Goal: Task Accomplishment & Management: Use online tool/utility

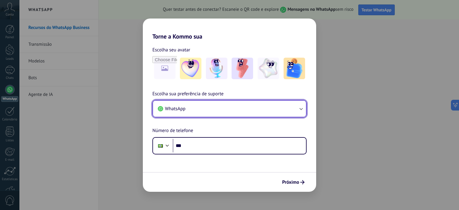
click at [250, 114] on button "WhatsApp" at bounding box center [229, 109] width 153 height 16
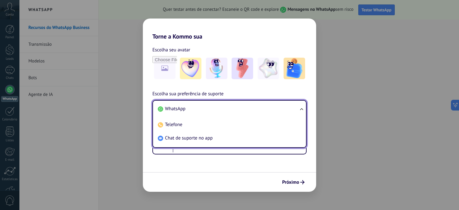
click at [239, 113] on li "WhatsApp" at bounding box center [229, 108] width 146 height 13
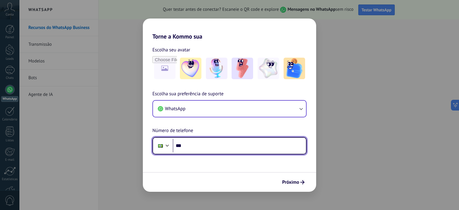
click at [231, 144] on input "***" at bounding box center [239, 146] width 133 height 14
type input "**********"
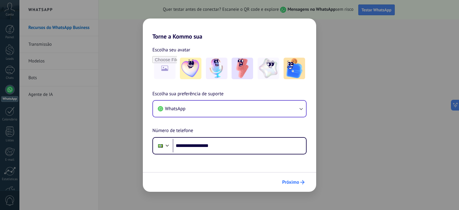
click at [297, 184] on span "Próximo" at bounding box center [290, 182] width 17 height 4
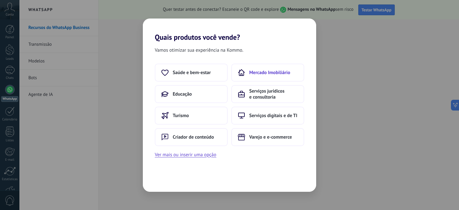
click at [278, 76] on button "Mercado Imobiliário" at bounding box center [267, 73] width 73 height 18
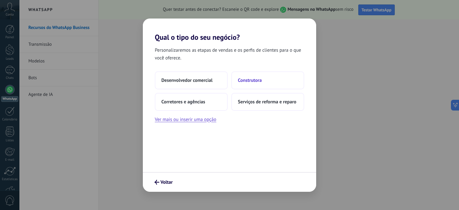
click at [265, 82] on button "Construtora" at bounding box center [267, 80] width 73 height 18
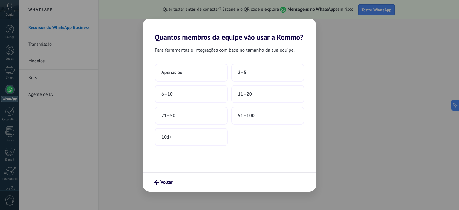
click at [249, 81] on div "Apenas eu 2–5 6–10 11–20 21–50 51–100 101+" at bounding box center [230, 105] width 150 height 83
click at [246, 77] on button "2–5" at bounding box center [267, 73] width 73 height 18
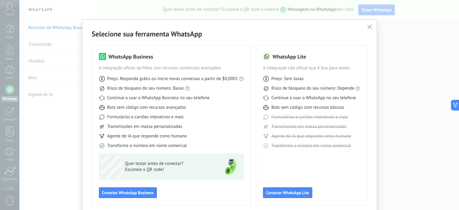
drag, startPoint x: 215, startPoint y: 93, endPoint x: 265, endPoint y: 149, distance: 75.0
click at [265, 149] on div "WhatsApp Business A integração oficial da Meta com recursos comerciais avançado…" at bounding box center [230, 122] width 276 height 167
click at [189, 80] on link "Regras do WhatsApp" at bounding box center [193, 78] width 39 height 6
click at [293, 191] on span "Conectar WhatsApp Lite" at bounding box center [287, 193] width 43 height 4
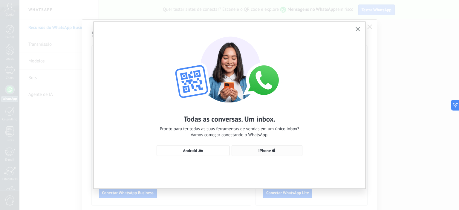
click at [254, 155] on button "iPhone" at bounding box center [267, 150] width 71 height 11
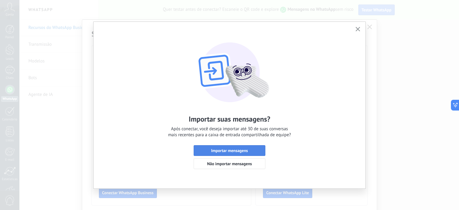
click at [259, 153] on button "Importar mensagens" at bounding box center [230, 150] width 72 height 11
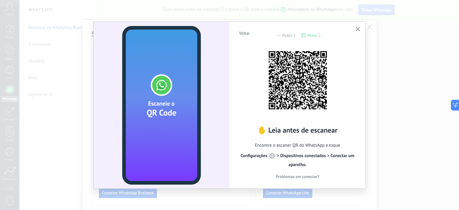
click at [357, 28] on use "button" at bounding box center [358, 29] width 4 height 4
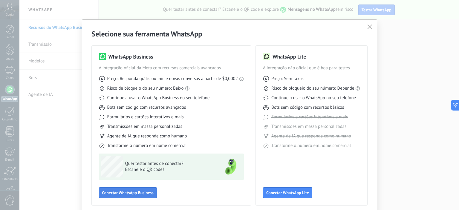
click at [147, 191] on span "Conectar WhatsApp Business" at bounding box center [127, 193] width 51 height 4
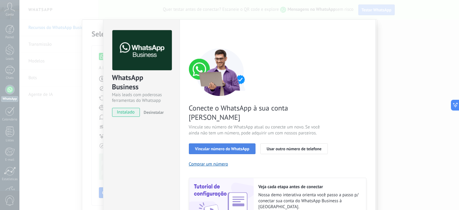
click at [240, 144] on button "Vincular número do WhatsApp" at bounding box center [222, 149] width 67 height 11
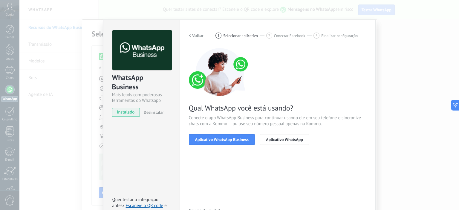
click at [191, 38] on h2 "< Voltar" at bounding box center [196, 36] width 15 height 6
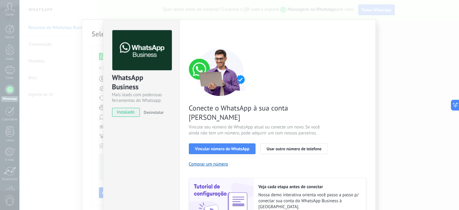
click at [191, 38] on div "< Voltar 1 Selecionar aplicativo 2 Conectar Facebook 3 Finalizar configuração" at bounding box center [278, 35] width 178 height 11
click at [155, 112] on span "Desinstalar" at bounding box center [154, 112] width 20 height 5
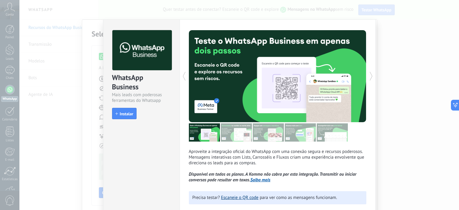
click at [256, 197] on link "Escaneie o QR code" at bounding box center [239, 198] width 37 height 6
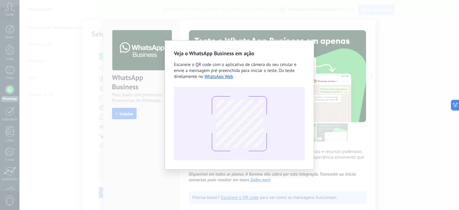
click at [225, 80] on div "Escaneie o QR code com o aplicativo de câmera do seu celular e envie a mensagem…" at bounding box center [239, 71] width 131 height 18
click at [186, 13] on div "Veja o WhatsApp Business em ação Escaneie o QR code com o aplicativo de câmera …" at bounding box center [239, 105] width 440 height 210
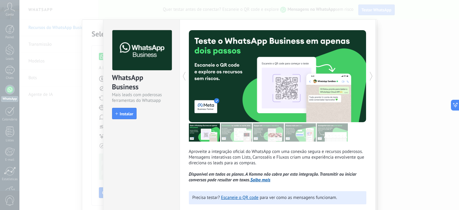
click at [186, 13] on div at bounding box center [239, 105] width 440 height 210
click at [243, 197] on link "Escaneie o QR code" at bounding box center [239, 198] width 37 height 6
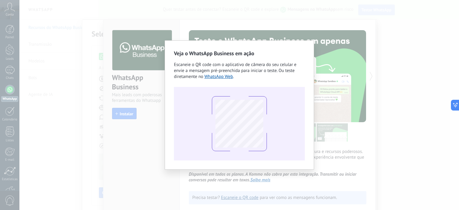
click at [243, 197] on div "Veja o WhatsApp Business em ação Escaneie o QR code com o aplicativo de câmera …" at bounding box center [239, 105] width 440 height 210
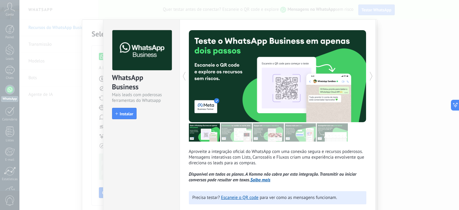
click at [243, 197] on div at bounding box center [239, 105] width 440 height 210
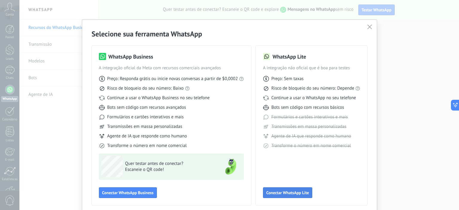
click at [307, 196] on button "Conectar WhatsApp Lite" at bounding box center [287, 193] width 49 height 11
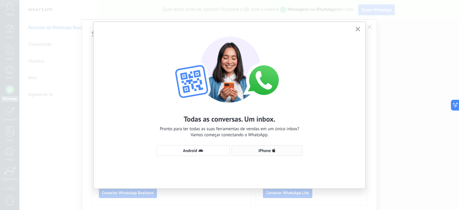
click at [260, 148] on button "iPhone" at bounding box center [267, 150] width 71 height 11
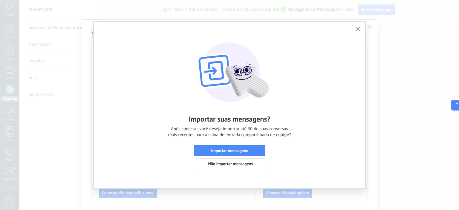
click at [260, 148] on button "Importar mensagens" at bounding box center [230, 150] width 72 height 11
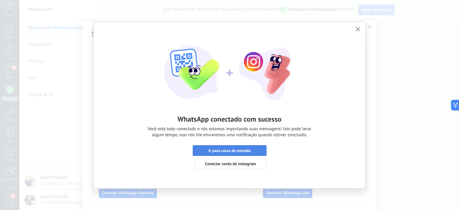
click at [249, 148] on button "Ir para caixa de entrada" at bounding box center [230, 150] width 74 height 11
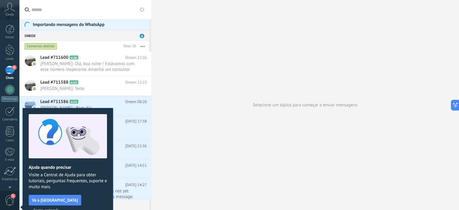
click at [59, 208] on span "Certo, entendi" at bounding box center [45, 210] width 25 height 4
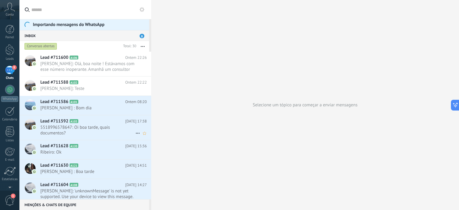
click at [101, 119] on h2 "Lead #711592 A103" at bounding box center [82, 121] width 85 height 6
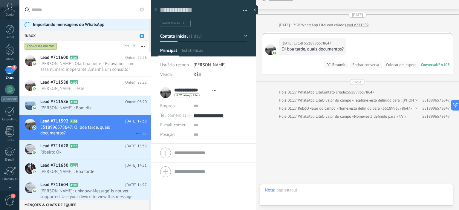
scroll to position [9, 0]
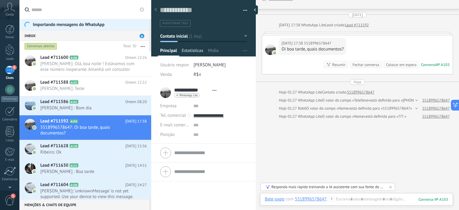
click at [196, 53] on span "Estatísticas" at bounding box center [193, 52] width 22 height 9
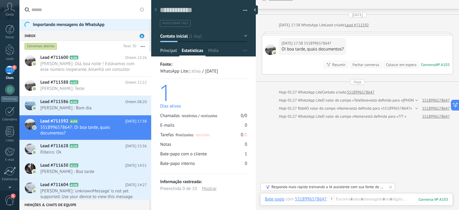
click at [172, 53] on span "Principal" at bounding box center [168, 52] width 17 height 9
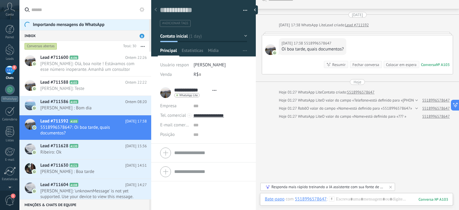
click at [317, 190] on div "Responda mais rápido treinando a IA assistente com sua fonte de dados" at bounding box center [328, 187] width 135 height 8
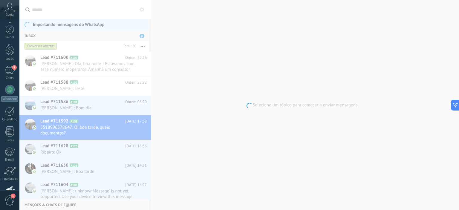
scroll to position [38, 0]
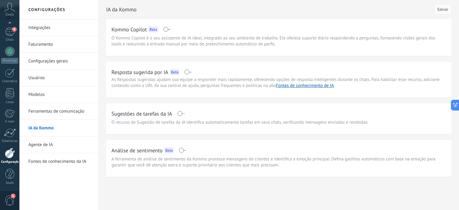
click at [179, 112] on span at bounding box center [180, 113] width 7 height 5
click at [449, 7] on button "Salvar" at bounding box center [443, 9] width 18 height 11
click at [145, 71] on div "IA da [PERSON_NAME] Copilot Beta O Kommo Copilot é o seu assistente de IA ideal…" at bounding box center [279, 88] width 346 height 177
click at [36, 28] on link "Integrações" at bounding box center [60, 27] width 64 height 17
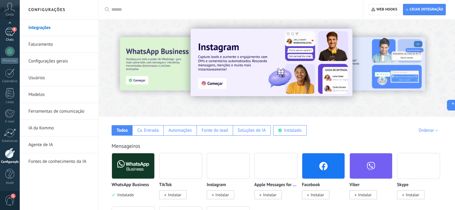
click at [13, 35] on div "8" at bounding box center [10, 32] width 10 height 9
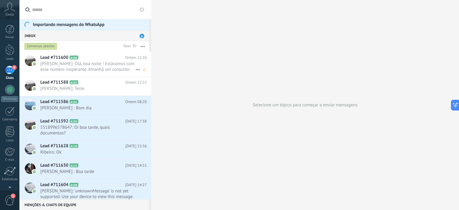
click at [91, 63] on span "[PERSON_NAME]: Olá, boa noite ! Estávamos com esse número inoperante. Amanhã um…" at bounding box center [87, 66] width 95 height 11
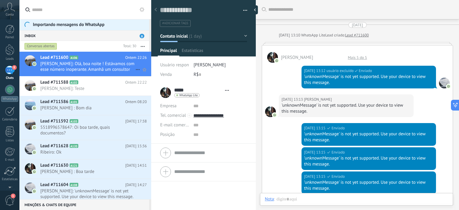
type textarea "**********"
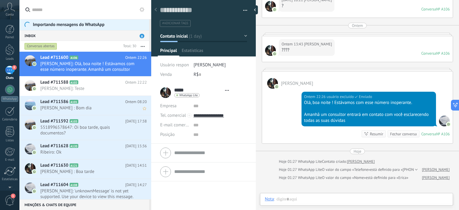
scroll to position [9, 0]
click at [346, 198] on div at bounding box center [357, 205] width 184 height 18
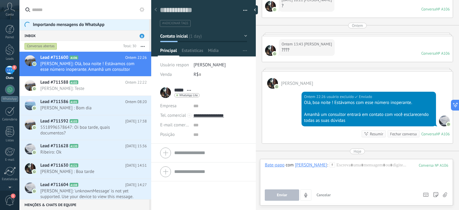
click at [346, 198] on div "Enviar Cancelar Rastrear cliques em links ? Reduzir links longos e rastrear cli…" at bounding box center [341, 195] width 153 height 11
click at [354, 175] on div at bounding box center [357, 173] width 184 height 23
click at [286, 198] on button "Enviar" at bounding box center [282, 195] width 34 height 11
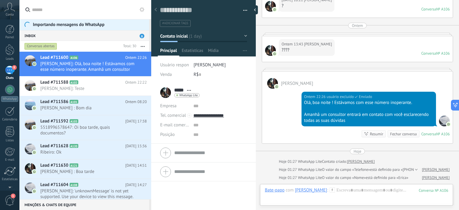
scroll to position [365, 0]
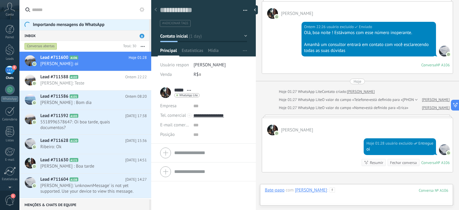
click at [286, 198] on div at bounding box center [357, 197] width 184 height 18
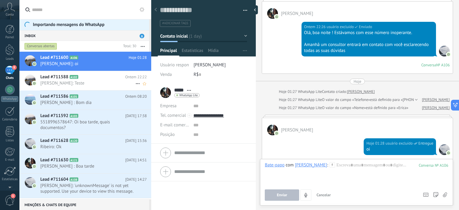
click at [105, 81] on span "[PERSON_NAME]: Teste" at bounding box center [87, 83] width 95 height 6
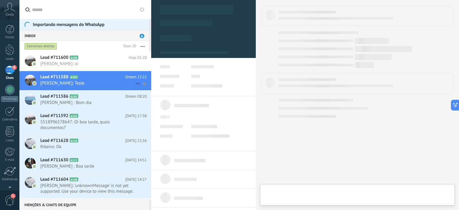
click at [105, 81] on span "[PERSON_NAME]: Teste" at bounding box center [87, 83] width 95 height 6
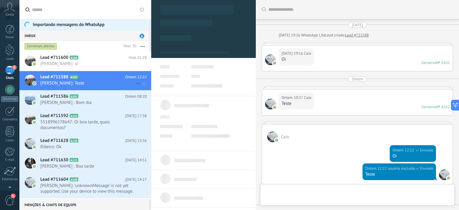
click at [105, 81] on span "[PERSON_NAME]: Teste" at bounding box center [87, 83] width 95 height 6
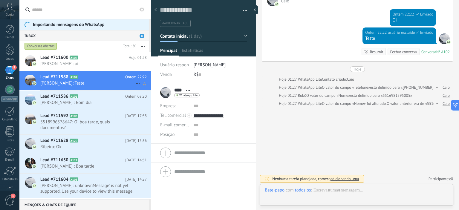
scroll to position [9, 0]
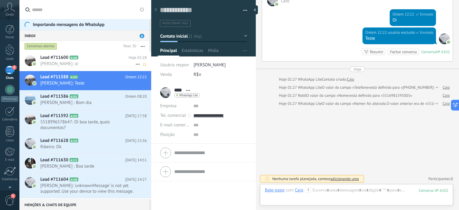
click at [100, 65] on span "[PERSON_NAME]: oi" at bounding box center [87, 64] width 95 height 6
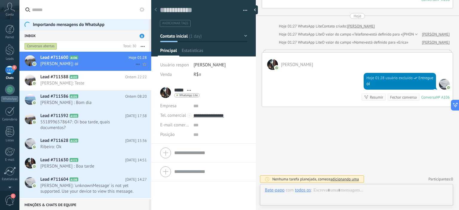
scroll to position [9, 0]
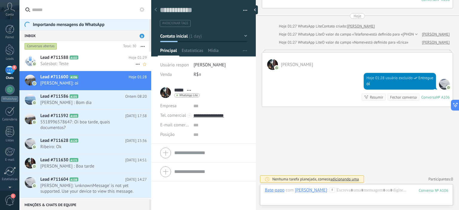
click at [102, 62] on span "Salesbot: Teste" at bounding box center [87, 64] width 95 height 6
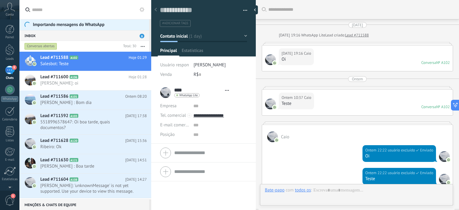
type textarea "**********"
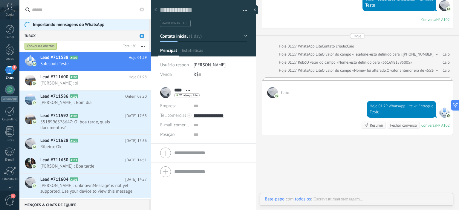
scroll to position [9, 0]
click at [308, 198] on use at bounding box center [308, 198] width 5 height 5
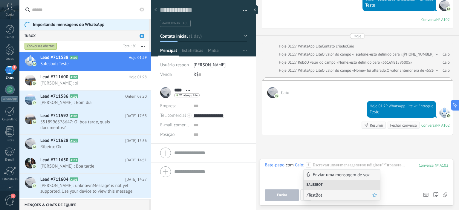
click at [327, 198] on span "/TestBot" at bounding box center [340, 196] width 66 height 6
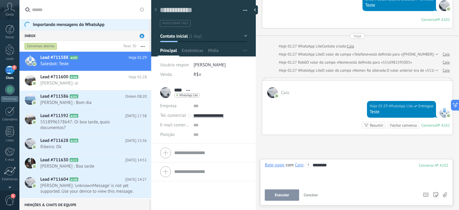
click at [291, 191] on button "Executar" at bounding box center [282, 195] width 34 height 11
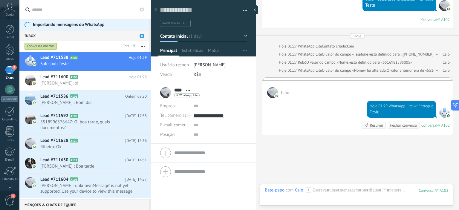
scroll to position [202, 0]
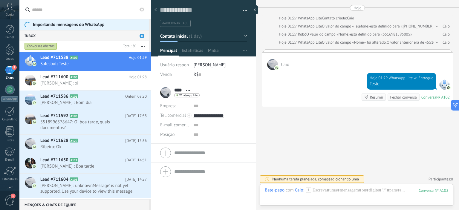
click at [308, 192] on icon at bounding box center [308, 190] width 5 height 5
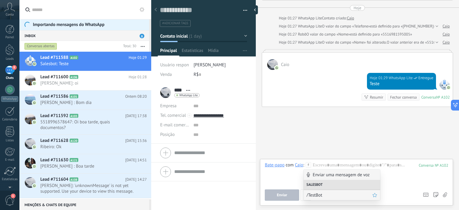
click at [323, 196] on span "/TestBot" at bounding box center [340, 196] width 66 height 6
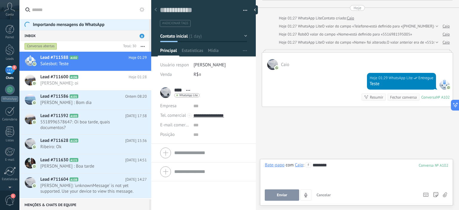
click at [323, 196] on span "Cancelar" at bounding box center [324, 195] width 14 height 5
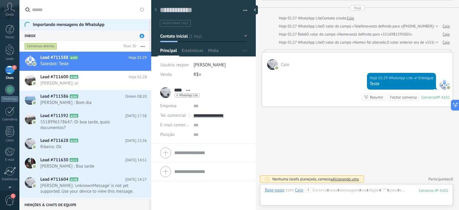
click at [310, 191] on icon at bounding box center [308, 190] width 5 height 5
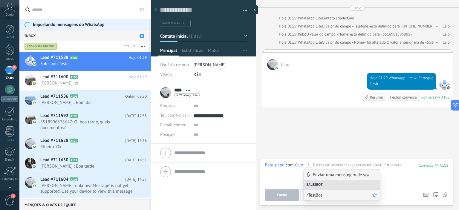
click at [311, 191] on div "/TestBot" at bounding box center [342, 195] width 77 height 10
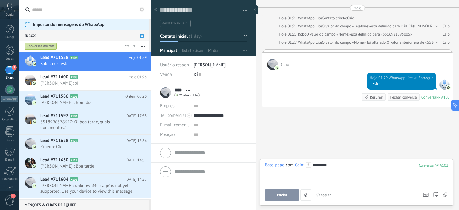
click at [286, 195] on span "Enviar" at bounding box center [282, 195] width 10 height 4
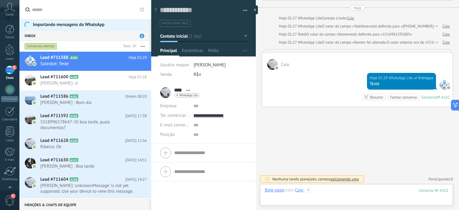
click at [286, 195] on div at bounding box center [357, 197] width 184 height 18
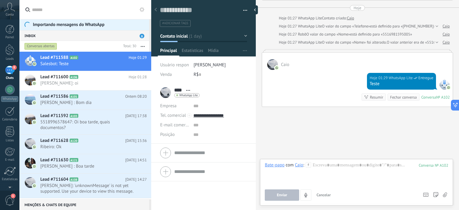
click at [286, 195] on span "Enviar" at bounding box center [282, 195] width 10 height 4
click at [336, 171] on div at bounding box center [357, 173] width 184 height 23
click at [288, 197] on button "Enviar" at bounding box center [282, 195] width 34 height 11
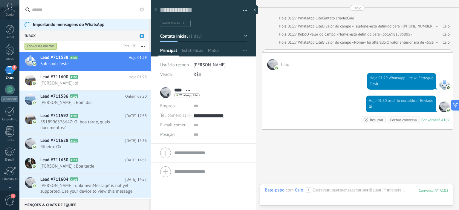
scroll to position [225, 0]
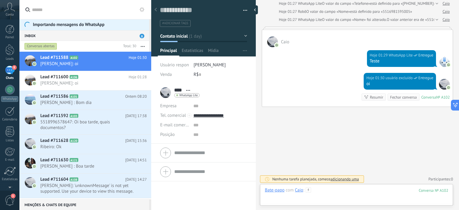
click at [288, 197] on div at bounding box center [357, 197] width 184 height 18
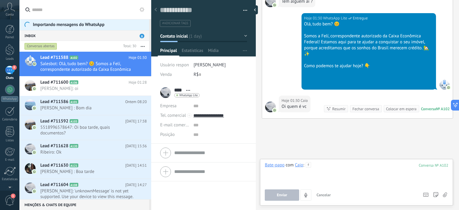
scroll to position [342, 0]
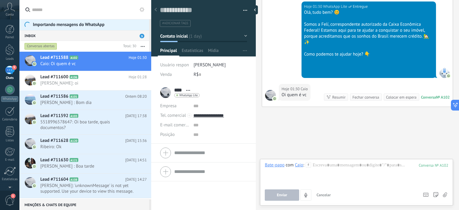
click at [339, 95] on div "Resumir" at bounding box center [339, 98] width 13 height 6
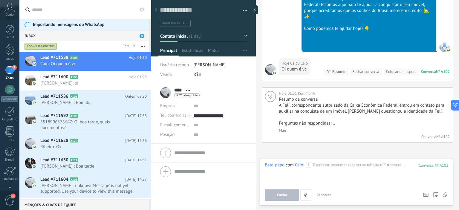
scroll to position [368, 0]
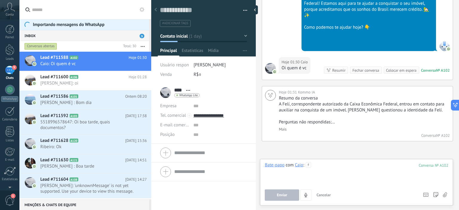
click at [356, 166] on div at bounding box center [357, 173] width 184 height 23
click at [307, 167] on icon at bounding box center [308, 164] width 5 height 5
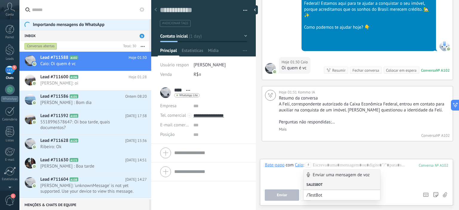
click at [325, 182] on div "Salesbot" at bounding box center [342, 185] width 77 height 10
click at [309, 188] on div "Salesbot" at bounding box center [342, 185] width 77 height 10
click at [310, 194] on span "/TestBot" at bounding box center [340, 196] width 66 height 6
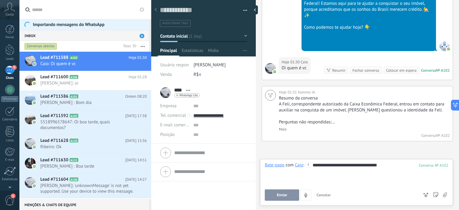
click at [288, 193] on button "Enviar" at bounding box center [282, 195] width 34 height 11
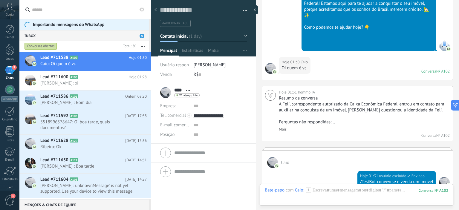
scroll to position [403, 0]
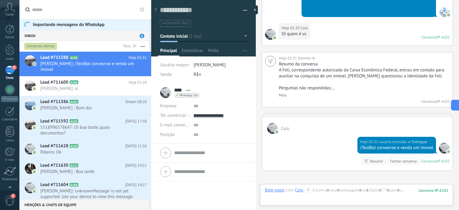
click at [309, 192] on icon at bounding box center [308, 190] width 5 height 5
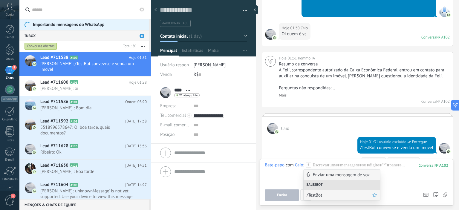
click at [316, 191] on div "/TestBot" at bounding box center [342, 195] width 77 height 10
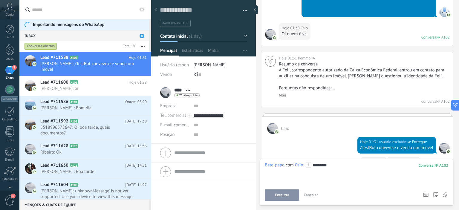
click at [287, 191] on button "Executar" at bounding box center [282, 195] width 34 height 11
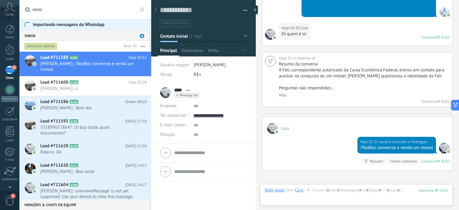
scroll to position [466, 0]
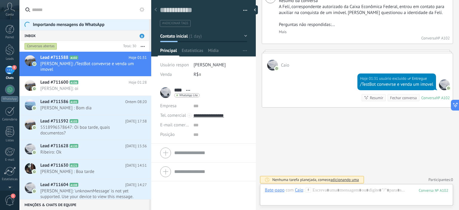
click at [347, 180] on span "adicionando uma" at bounding box center [345, 179] width 28 height 5
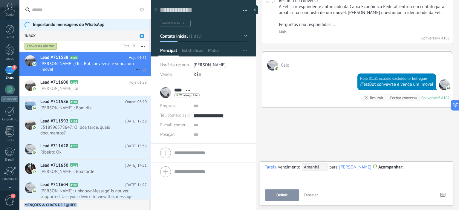
drag, startPoint x: 157, startPoint y: 10, endPoint x: 138, endPoint y: 61, distance: 53.8
click at [138, 61] on div "Importando mensagens do WhatsApp Inbox 8 Conversas abertas Total: 30 Silenciar …" at bounding box center [229, 105] width 459 height 210
click at [108, 170] on span "[PERSON_NAME] : Boa tarde" at bounding box center [87, 172] width 95 height 6
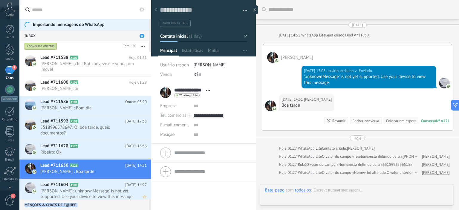
scroll to position [69, 0]
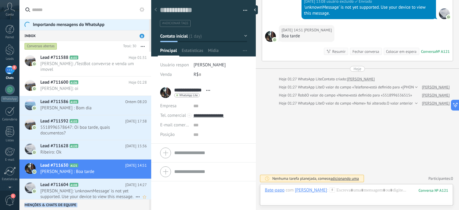
click at [111, 187] on h2 "Lead #711604 A108" at bounding box center [82, 185] width 85 height 6
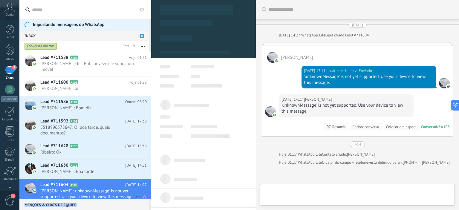
type textarea "**********"
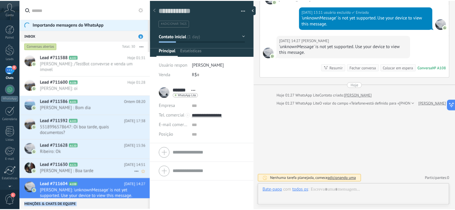
scroll to position [9, 0]
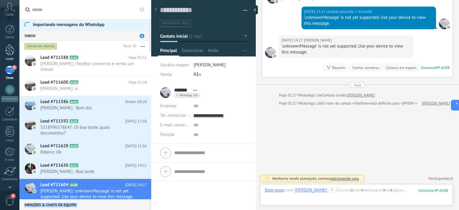
click at [11, 54] on div at bounding box center [9, 49] width 9 height 11
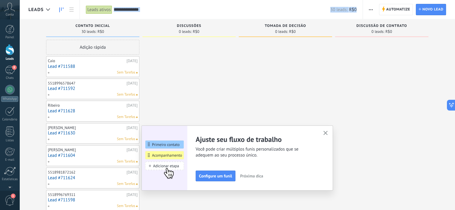
drag, startPoint x: 170, startPoint y: 74, endPoint x: 170, endPoint y: 60, distance: 14.1
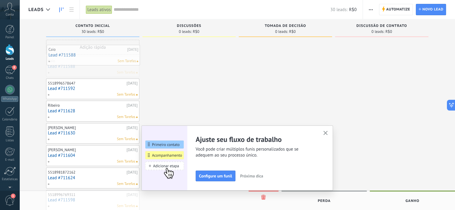
drag, startPoint x: 121, startPoint y: 67, endPoint x: 122, endPoint y: 57, distance: 9.9
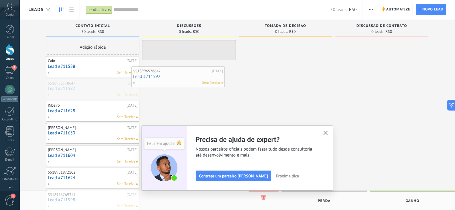
drag, startPoint x: 95, startPoint y: 87, endPoint x: 186, endPoint y: 73, distance: 92.9
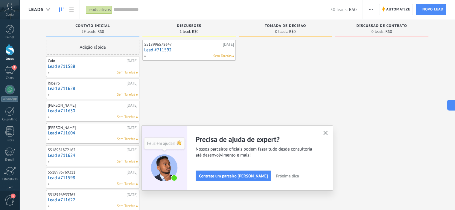
click at [326, 135] on use "button" at bounding box center [325, 133] width 4 height 4
